Goal: Transaction & Acquisition: Subscribe to service/newsletter

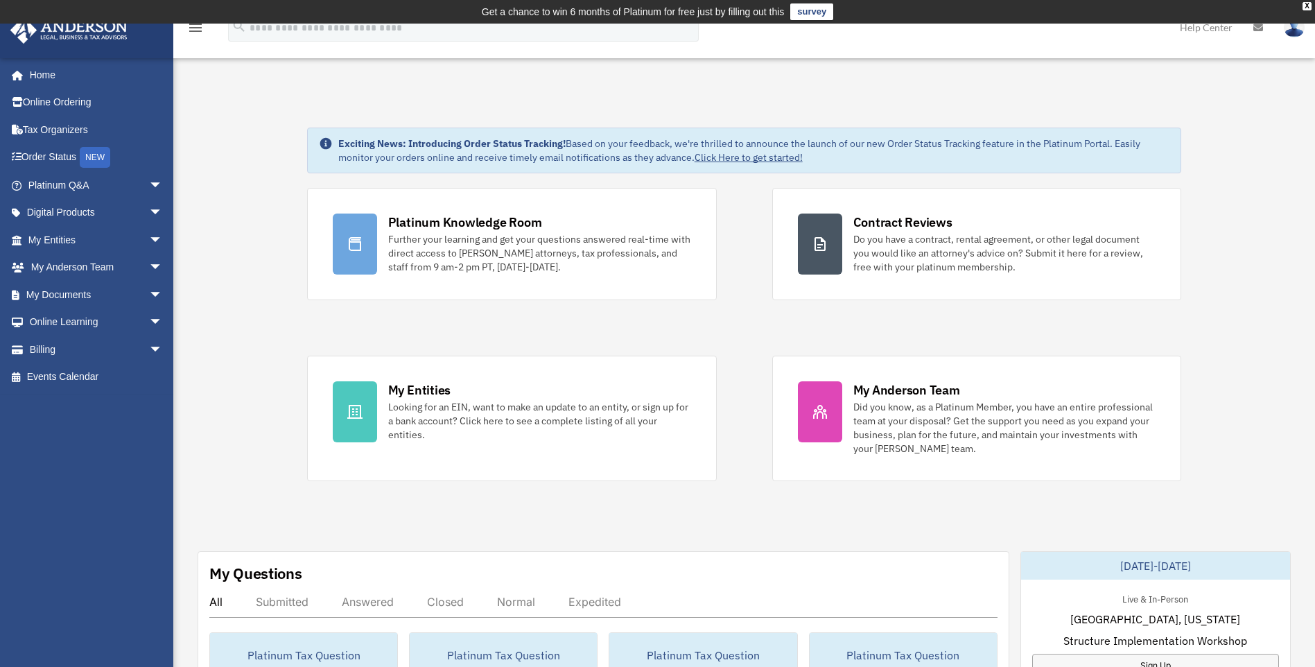
click at [52, 212] on link "Digital Products arrow_drop_down" at bounding box center [97, 213] width 174 height 28
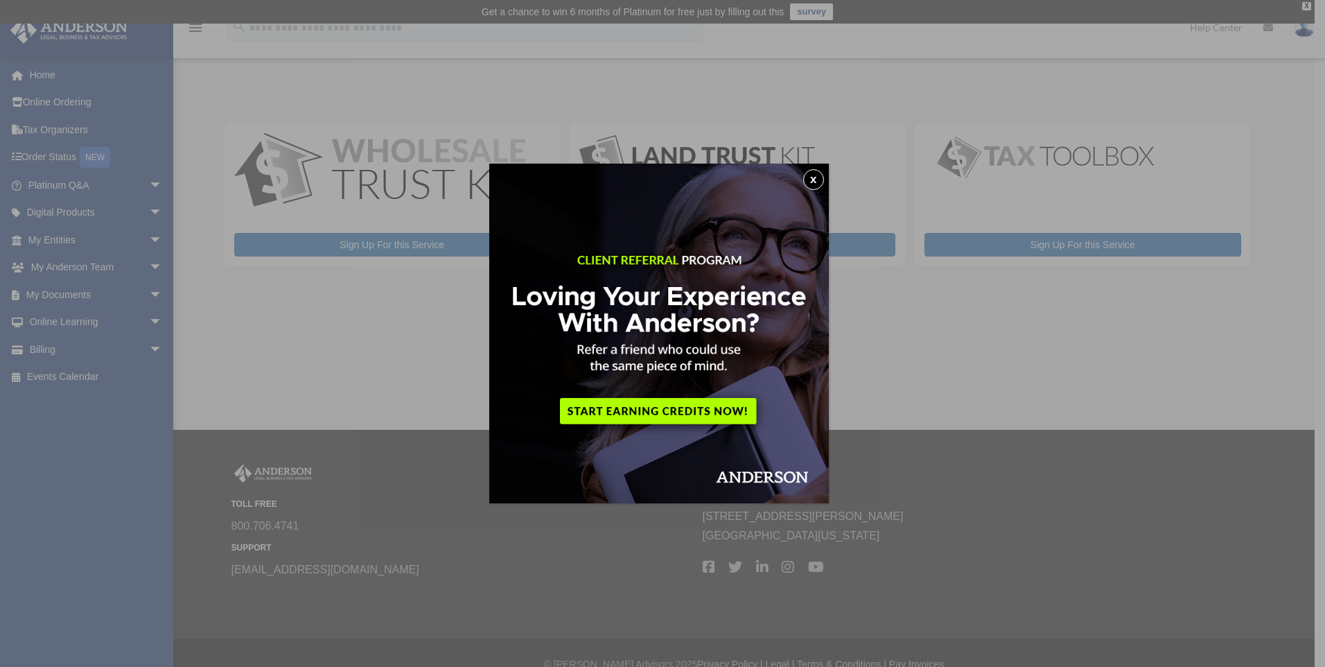
click at [814, 178] on button "x" at bounding box center [813, 179] width 21 height 21
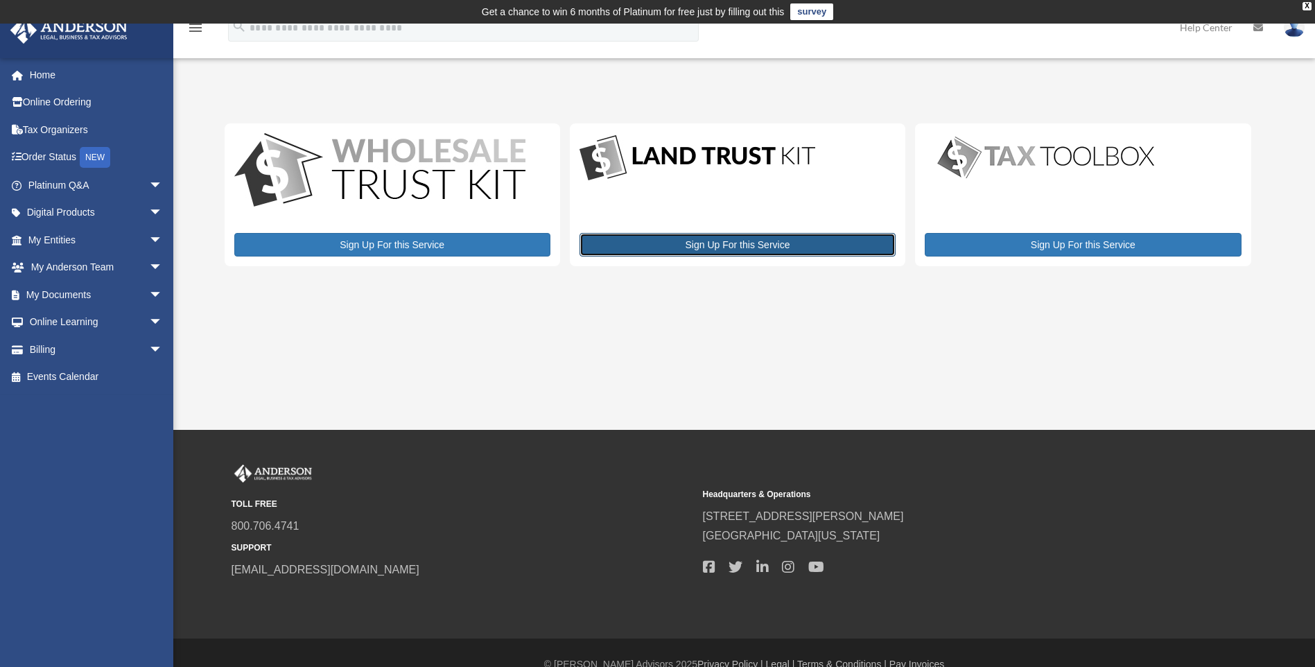
click at [710, 243] on link "Sign Up For this Service" at bounding box center [737, 245] width 316 height 24
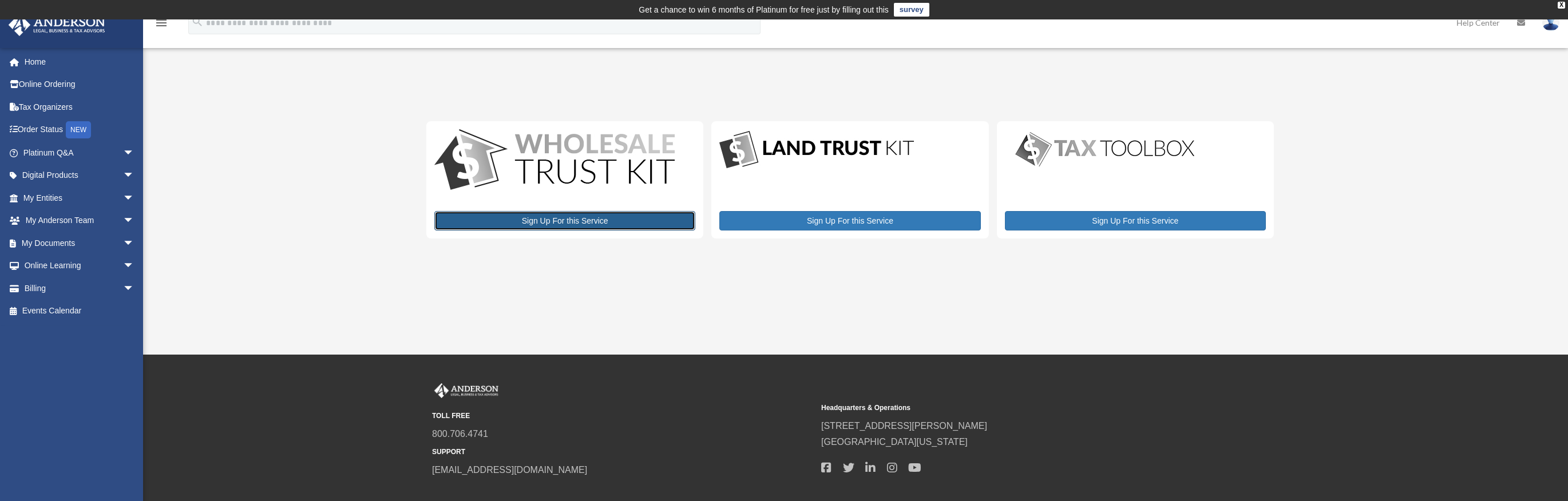
click at [573, 222] on link "Sign Up For this Service" at bounding box center [565, 221] width 261 height 20
click at [1073, 150] on img at bounding box center [1105, 149] width 201 height 40
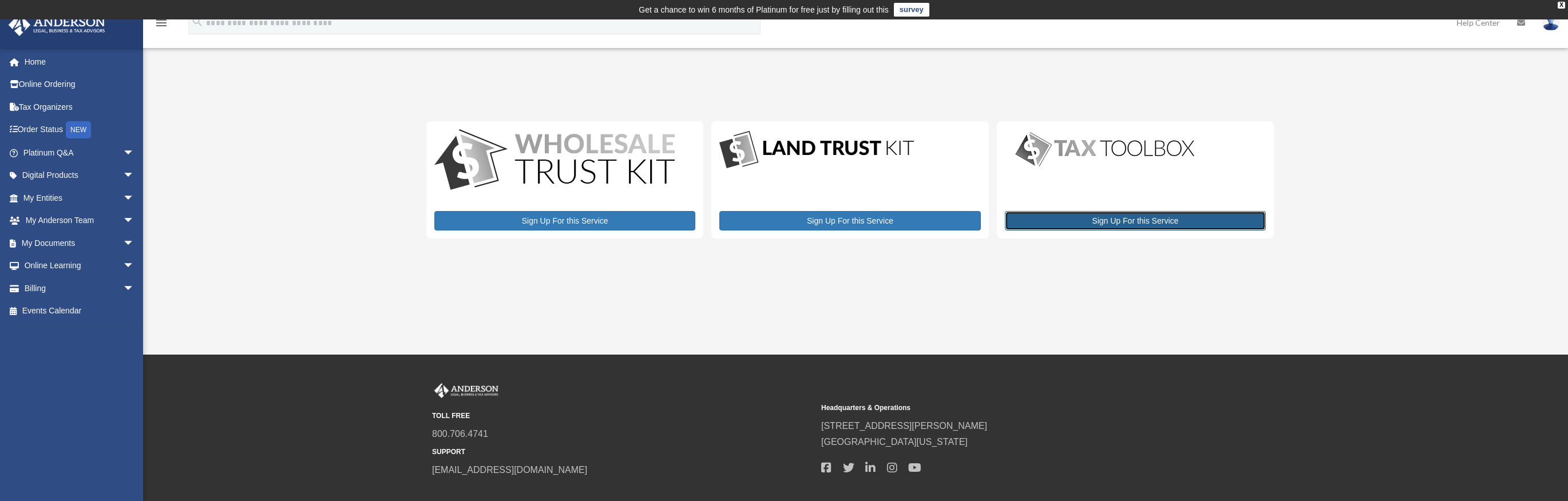
click at [1062, 220] on link "Sign Up For this Service" at bounding box center [1135, 221] width 261 height 20
click at [31, 85] on link "Online Ordering" at bounding box center [80, 85] width 144 height 23
